Goal: Navigation & Orientation: Go to known website

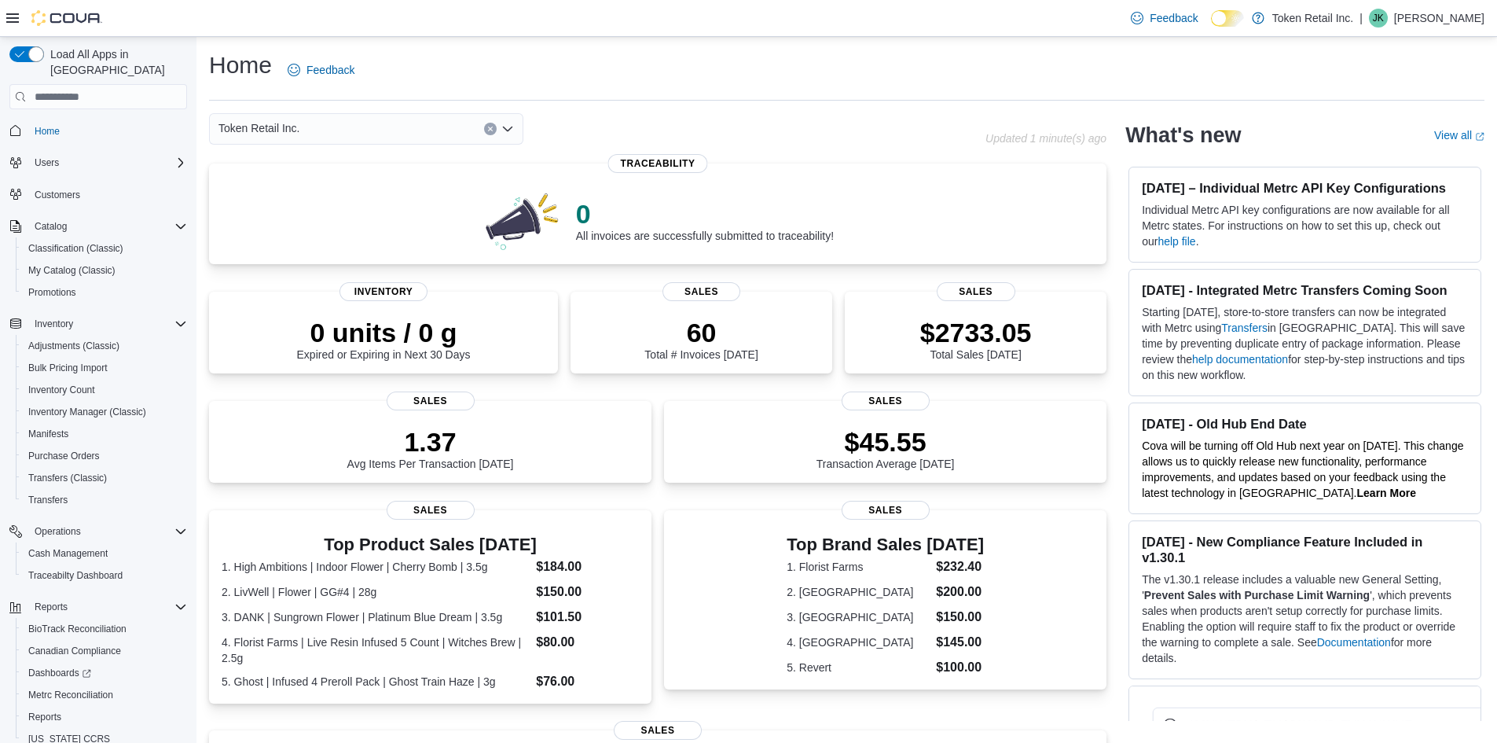
scroll to position [312, 0]
